Goal: Answer question/provide support

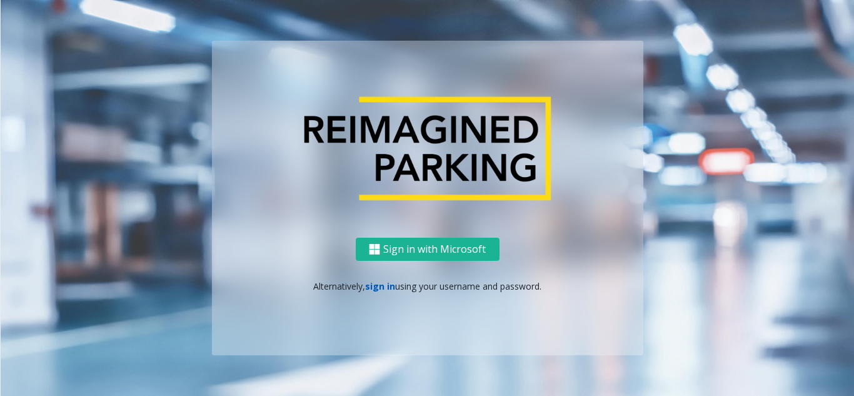
click at [382, 289] on link "sign in" at bounding box center [380, 286] width 30 height 12
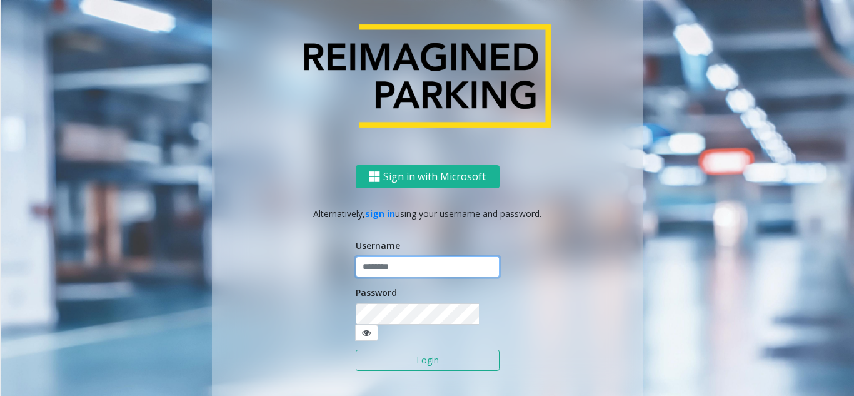
click at [393, 277] on input "text" at bounding box center [428, 266] width 144 height 21
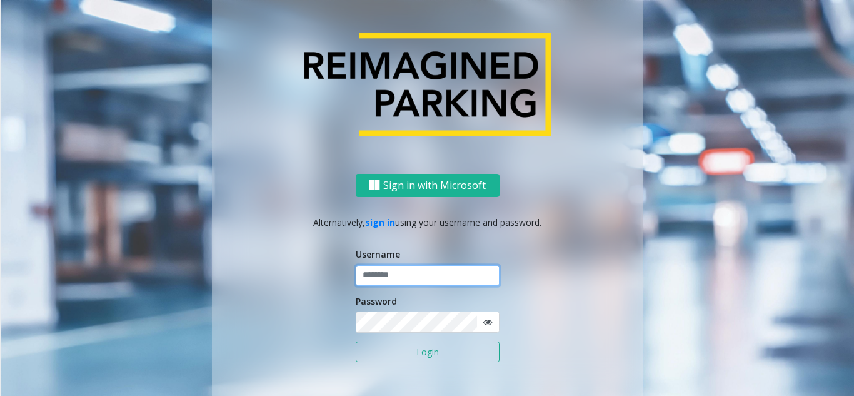
paste input "**********"
type input "**********"
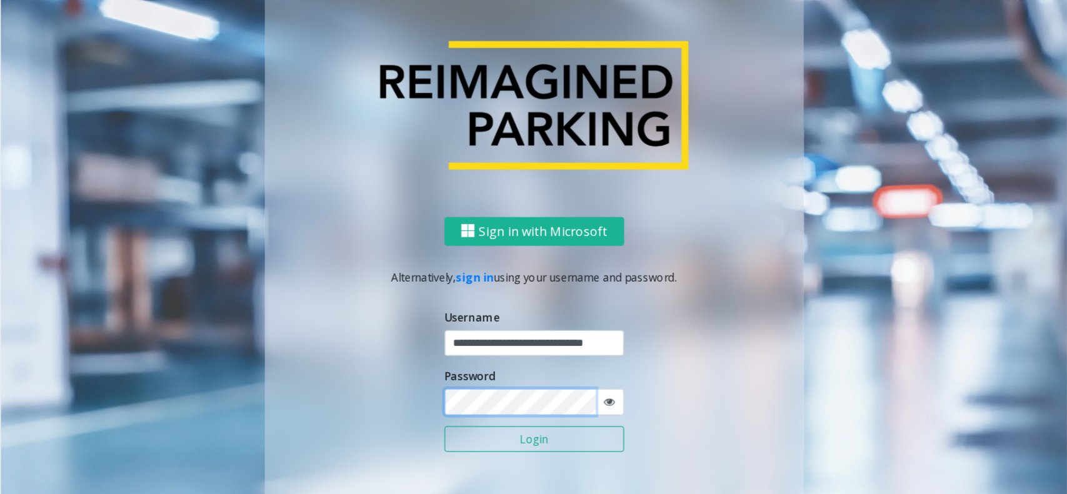
scroll to position [0, 0]
click at [483, 323] on icon at bounding box center [487, 322] width 9 height 9
click at [356, 341] on button "Login" at bounding box center [428, 351] width 144 height 21
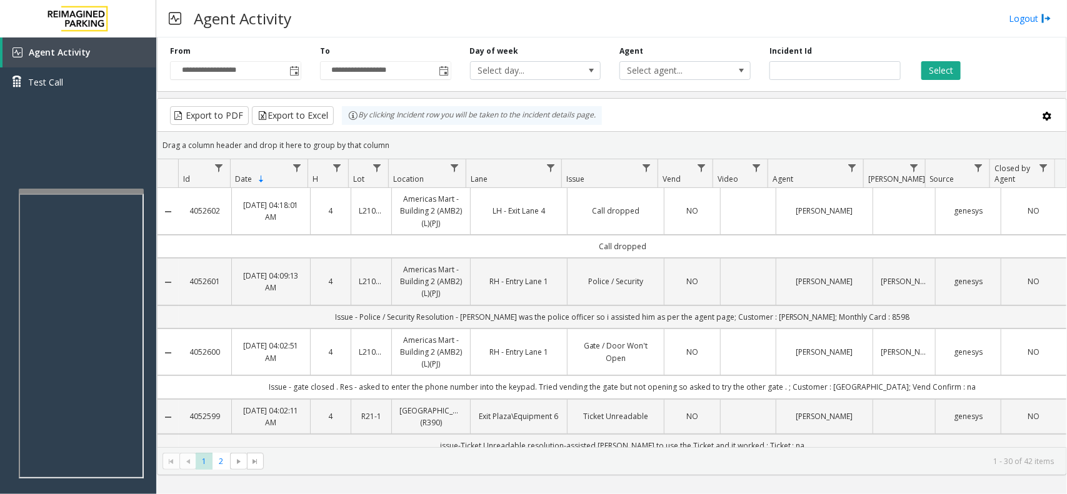
click at [744, 2] on div "Agent Activity Logout" at bounding box center [611, 19] width 911 height 38
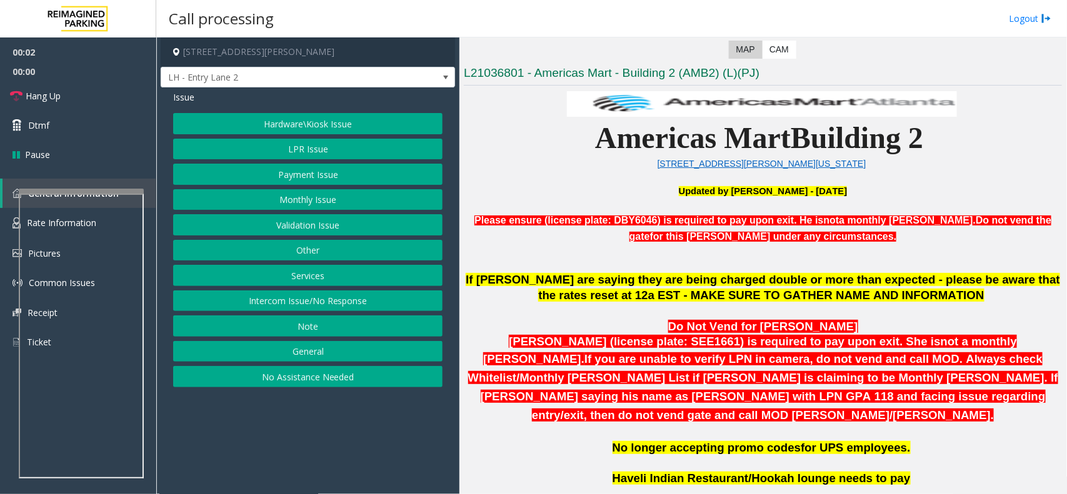
scroll to position [469, 0]
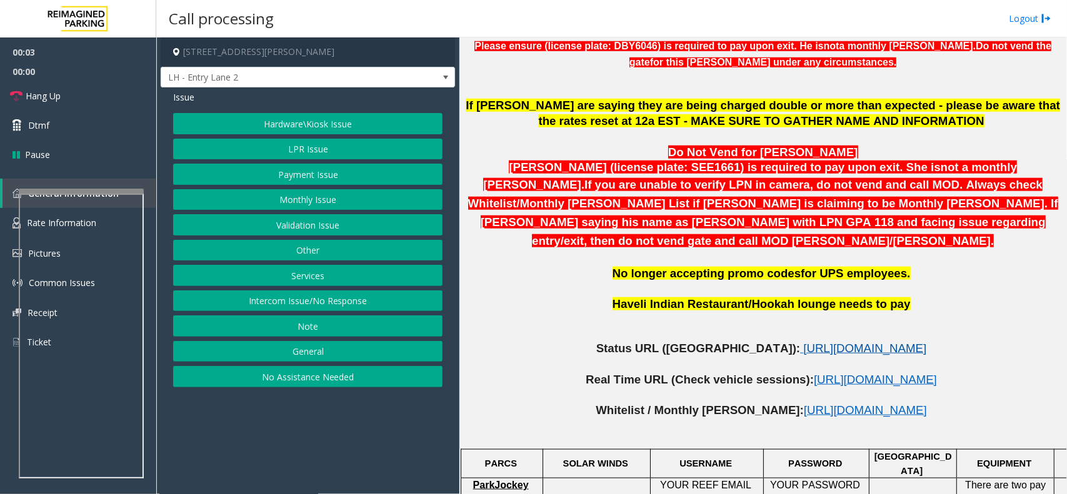
click at [803, 342] on span "https://www.parkjockey.com/en-us/manage/1633/status" at bounding box center [864, 348] width 123 height 13
click at [355, 303] on button "Intercom Issue/No Response" at bounding box center [307, 301] width 269 height 21
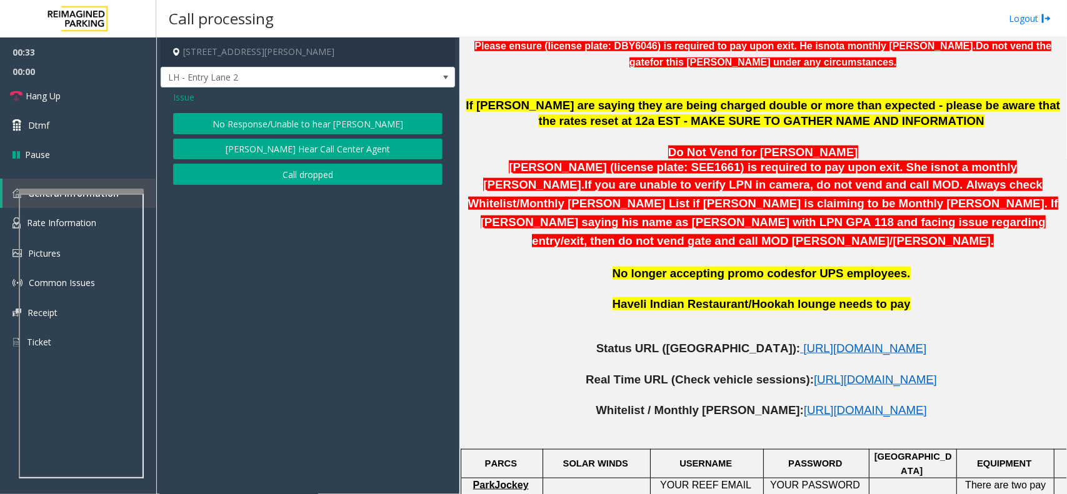
click at [345, 123] on button "No Response/Unable to hear [PERSON_NAME]" at bounding box center [307, 123] width 269 height 21
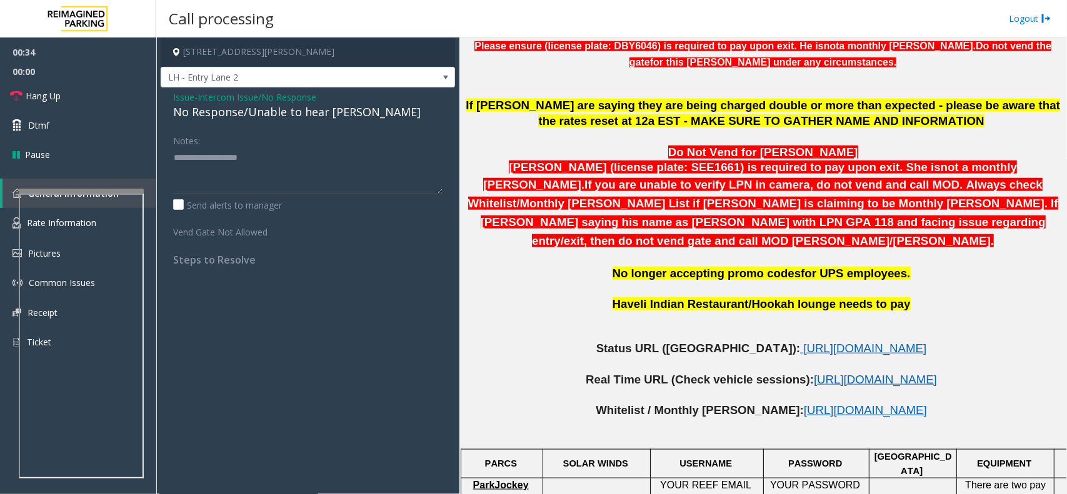
click at [281, 114] on div "No Response/Unable to hear [PERSON_NAME]" at bounding box center [307, 112] width 269 height 17
type textarea "**********"
click at [48, 94] on span "Hang Up" at bounding box center [43, 95] width 35 height 13
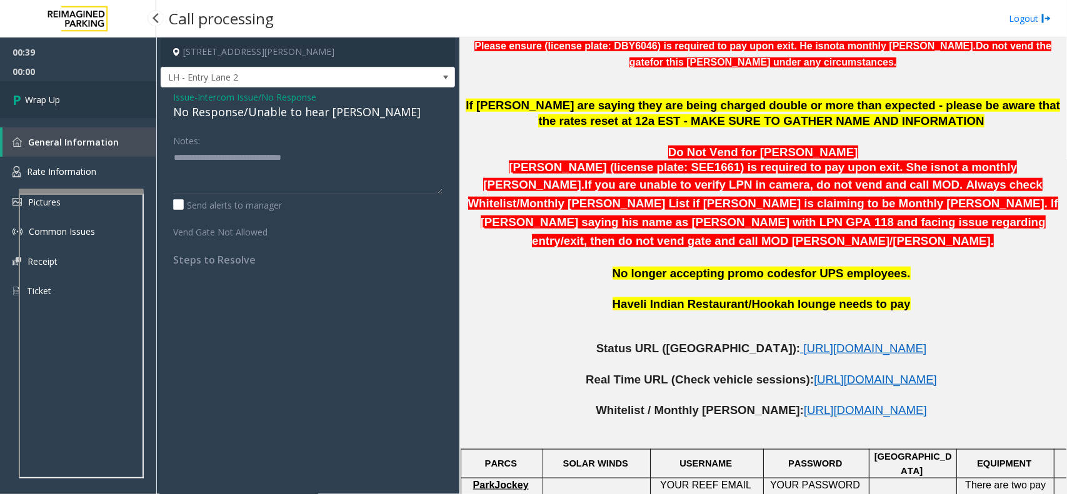
click at [48, 94] on span "Wrap Up" at bounding box center [42, 99] width 35 height 13
